Goal: Navigation & Orientation: Find specific page/section

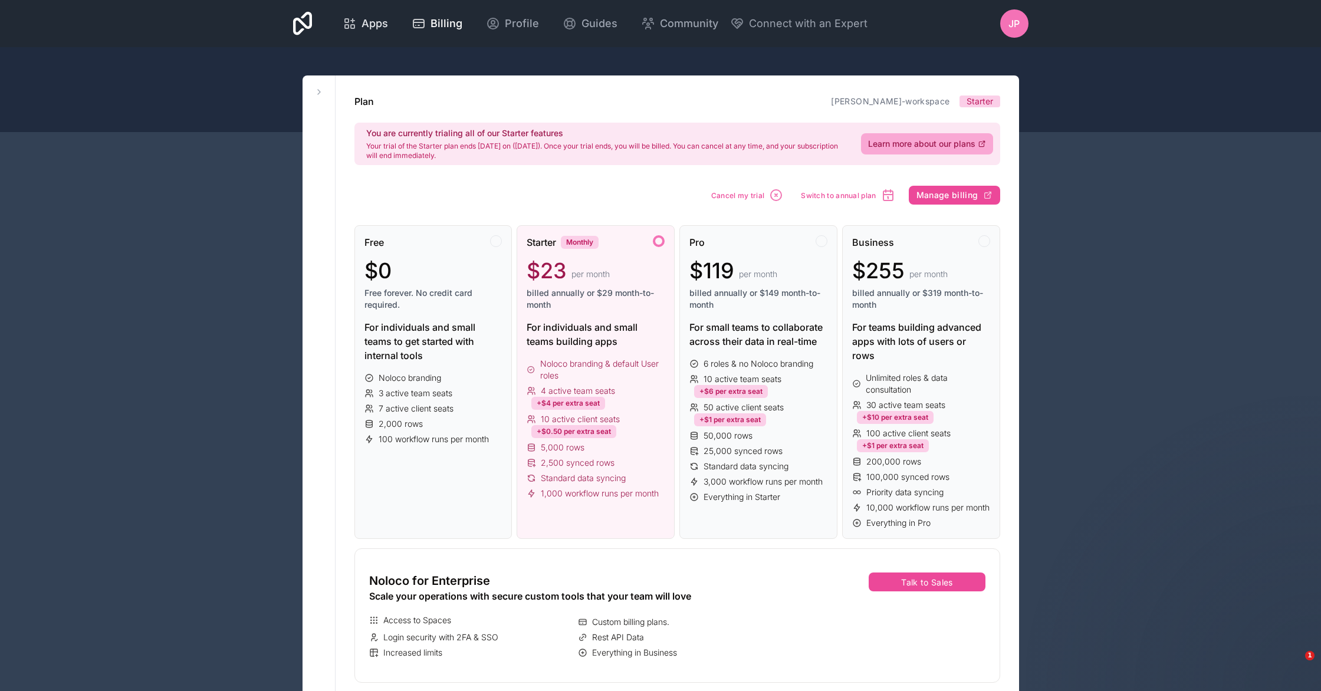
click at [375, 27] on span "Apps" at bounding box center [375, 23] width 27 height 17
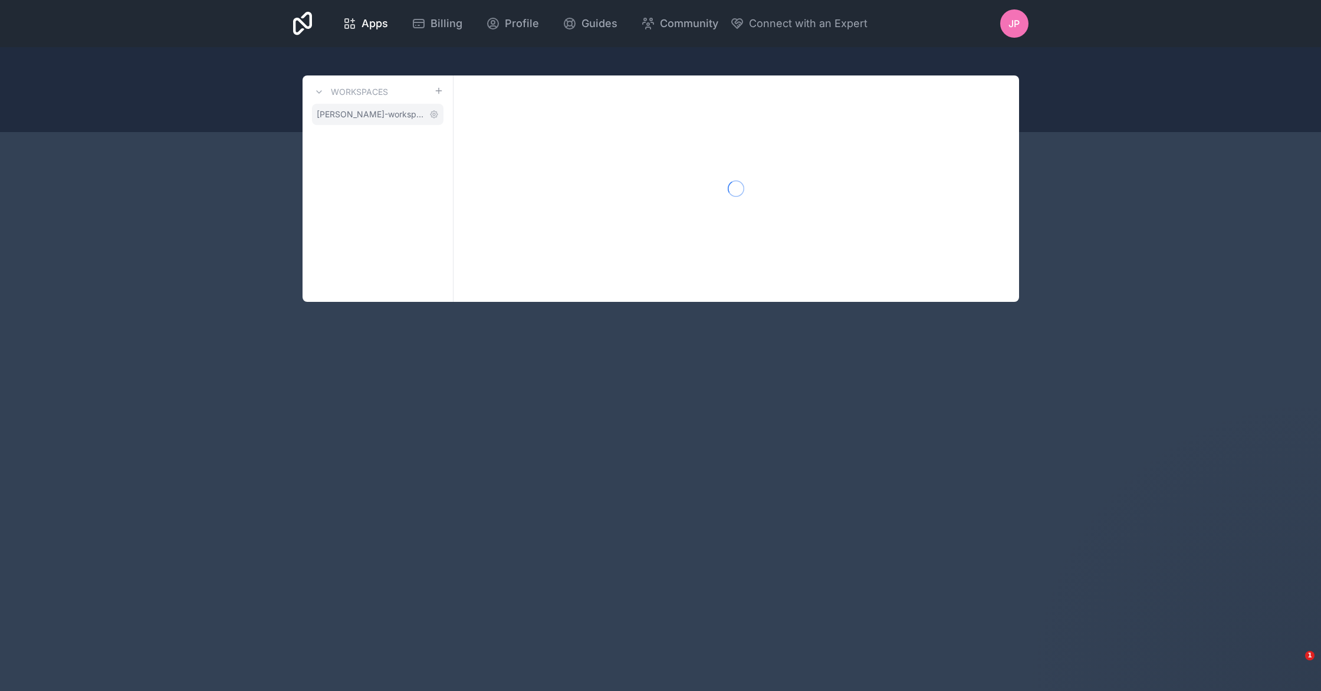
click at [369, 120] on span "[PERSON_NAME]-workspace" at bounding box center [371, 115] width 108 height 12
click at [720, 205] on div at bounding box center [737, 189] width 566 height 227
click at [328, 93] on link "Workspaces" at bounding box center [350, 92] width 76 height 14
click at [390, 183] on div "Workspaces [PERSON_NAME]-workspace" at bounding box center [378, 189] width 151 height 227
click at [338, 119] on span "[PERSON_NAME]-workspace" at bounding box center [371, 115] width 108 height 12
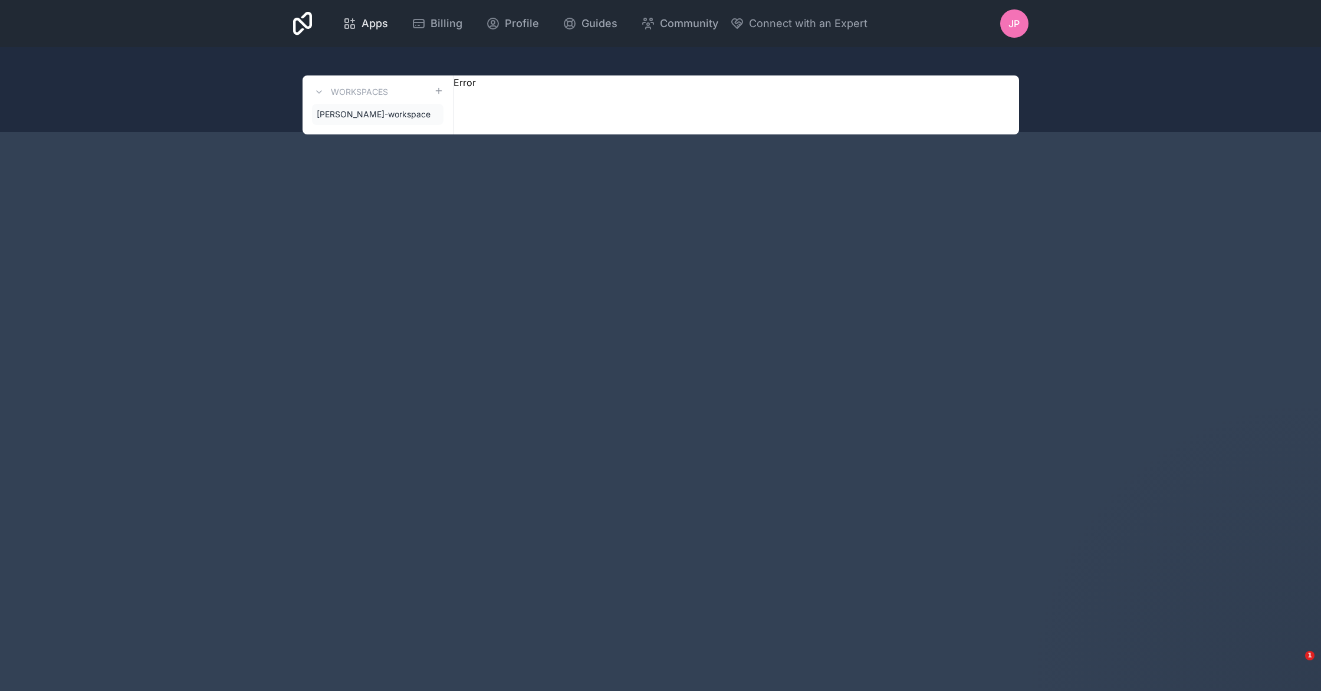
click at [385, 26] on span "Apps" at bounding box center [375, 23] width 27 height 17
click at [353, 115] on span "[PERSON_NAME]-workspace" at bounding box center [371, 115] width 108 height 12
